Goal: Find specific page/section: Find specific page/section

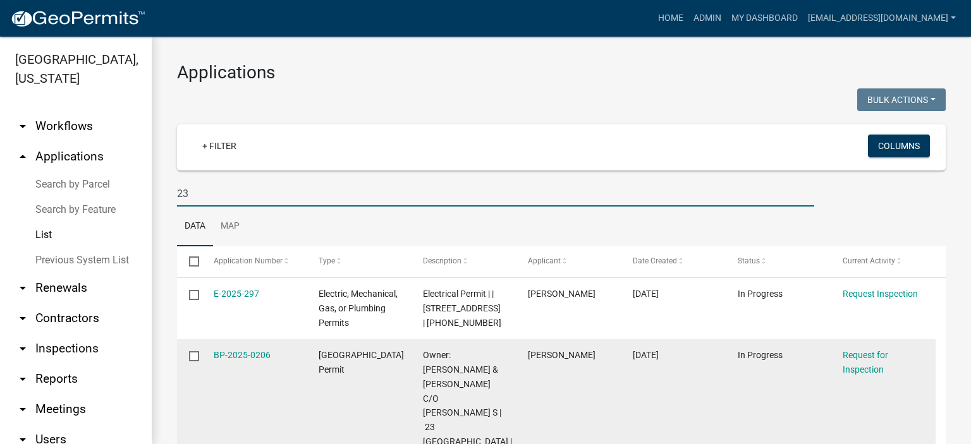
type input "2"
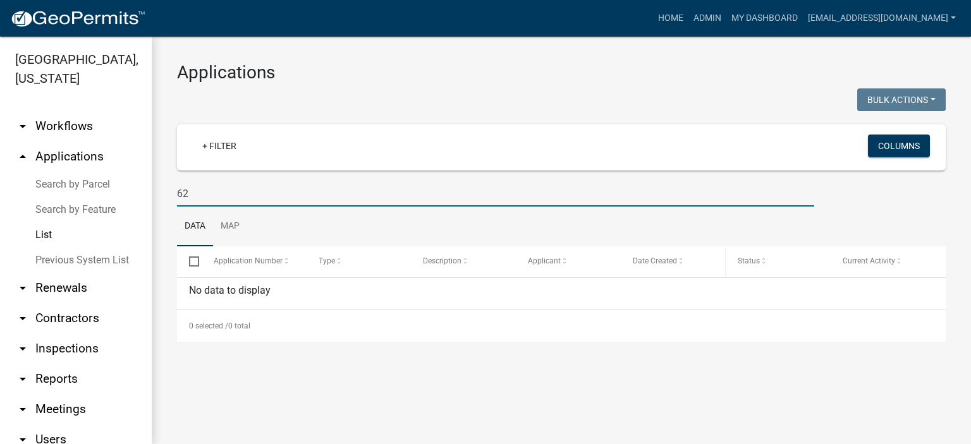
type input "6"
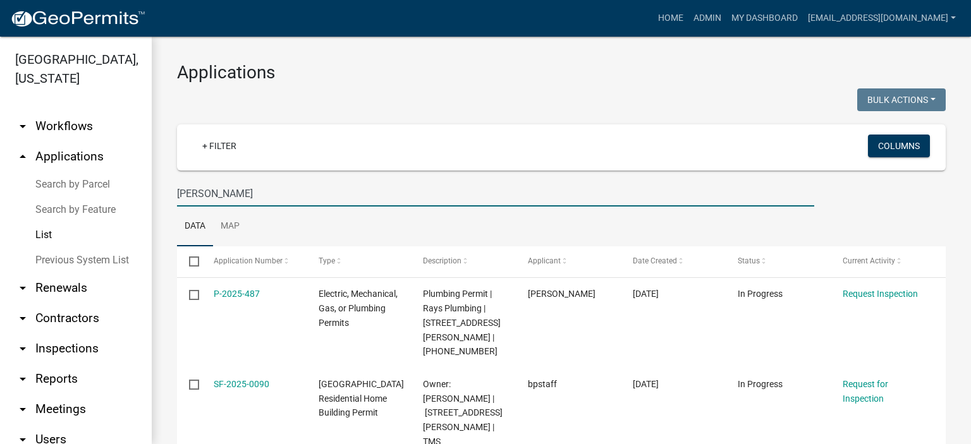
type input "[PERSON_NAME]"
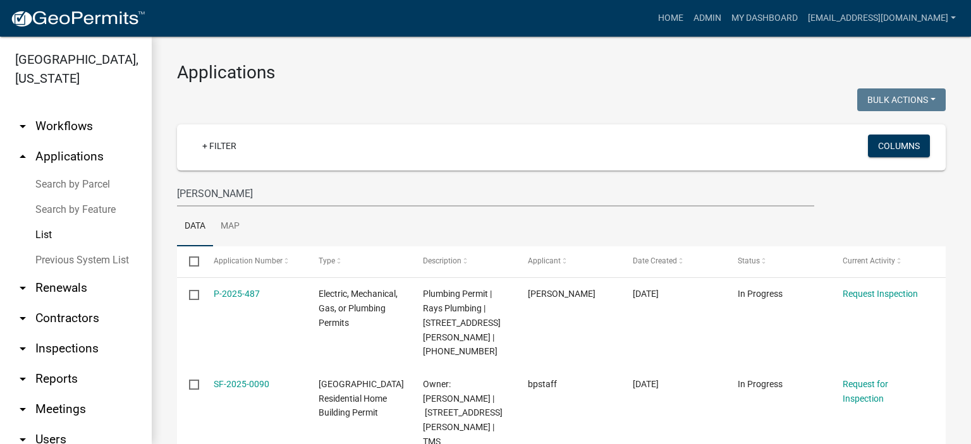
click at [794, 61] on div "Applications Bulk Actions Void Expire Lock Withdraw + Filter Columns [PERSON_NA…" at bounding box center [561, 428] width 819 height 783
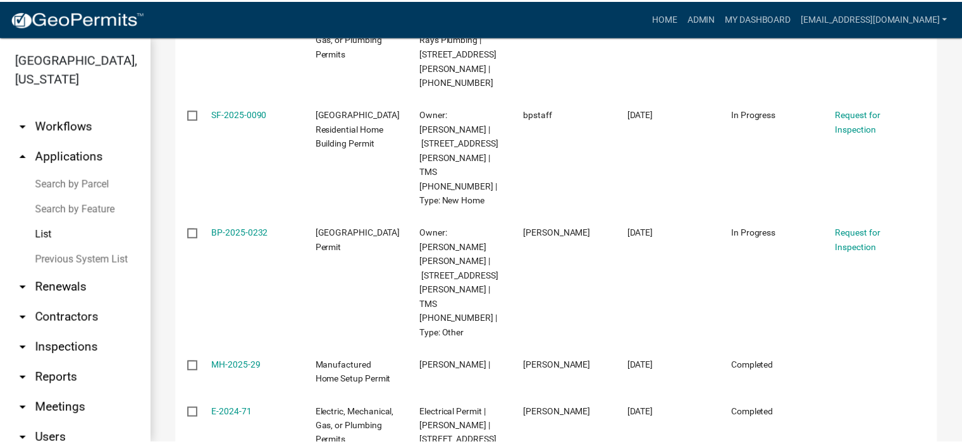
scroll to position [288, 0]
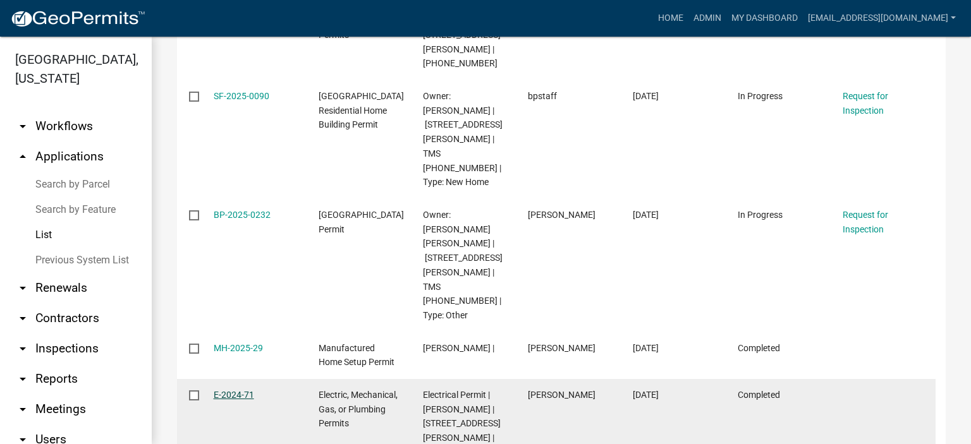
click at [230, 390] on link "E-2024-71" at bounding box center [234, 395] width 40 height 10
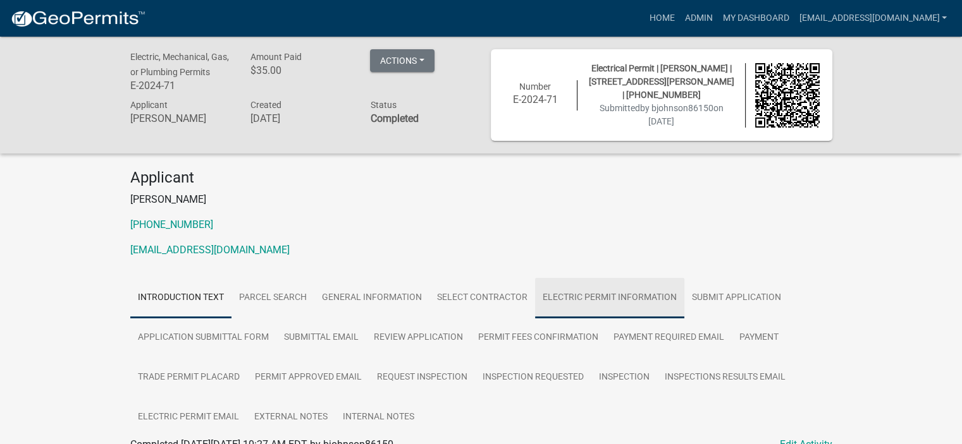
click at [594, 295] on link "Electric Permit Information" at bounding box center [609, 298] width 149 height 40
click at [679, 18] on link "Admin" at bounding box center [698, 18] width 38 height 24
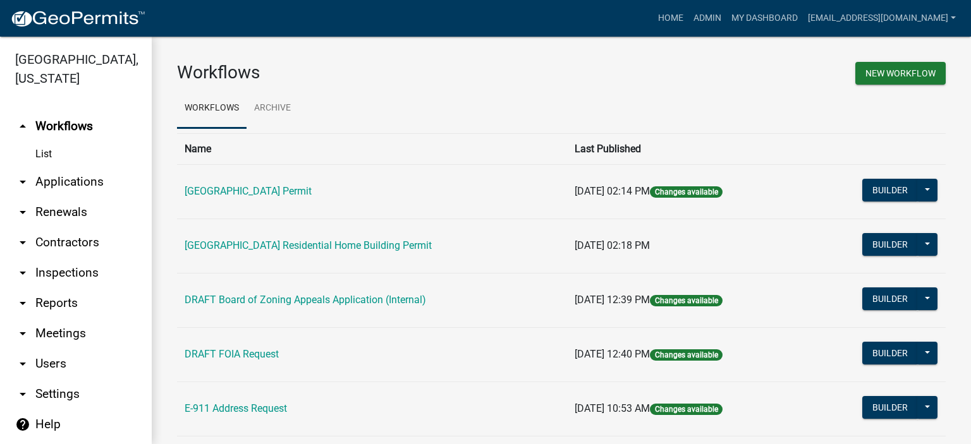
click at [78, 182] on link "arrow_drop_down Applications" at bounding box center [76, 182] width 152 height 30
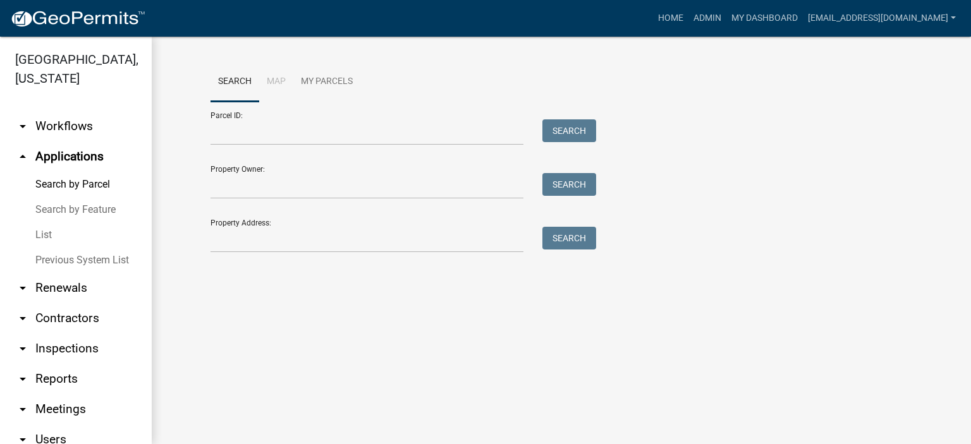
click at [44, 234] on link "List" at bounding box center [76, 235] width 152 height 25
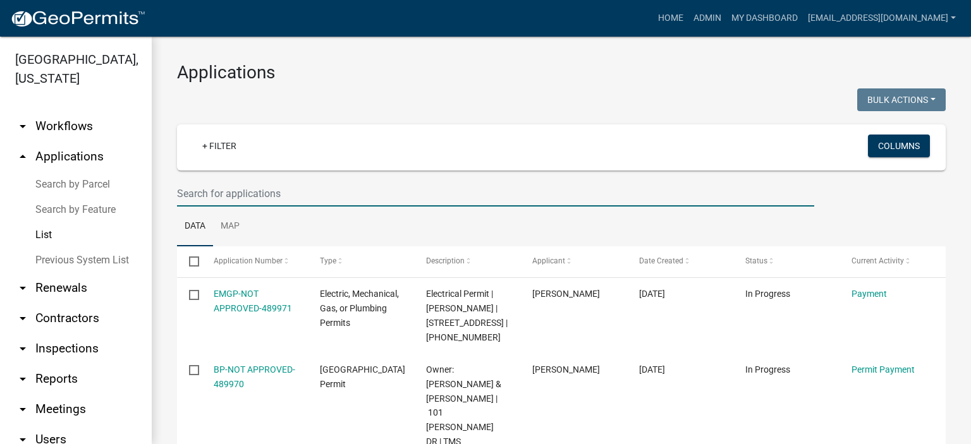
drag, startPoint x: 303, startPoint y: 191, endPoint x: 630, endPoint y: 171, distance: 327.5
click at [318, 202] on input "text" at bounding box center [495, 194] width 637 height 26
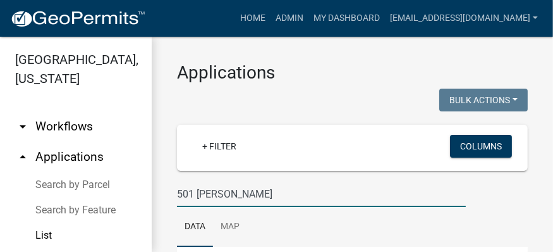
type input "501 [PERSON_NAME]"
